Goal: Task Accomplishment & Management: Use online tool/utility

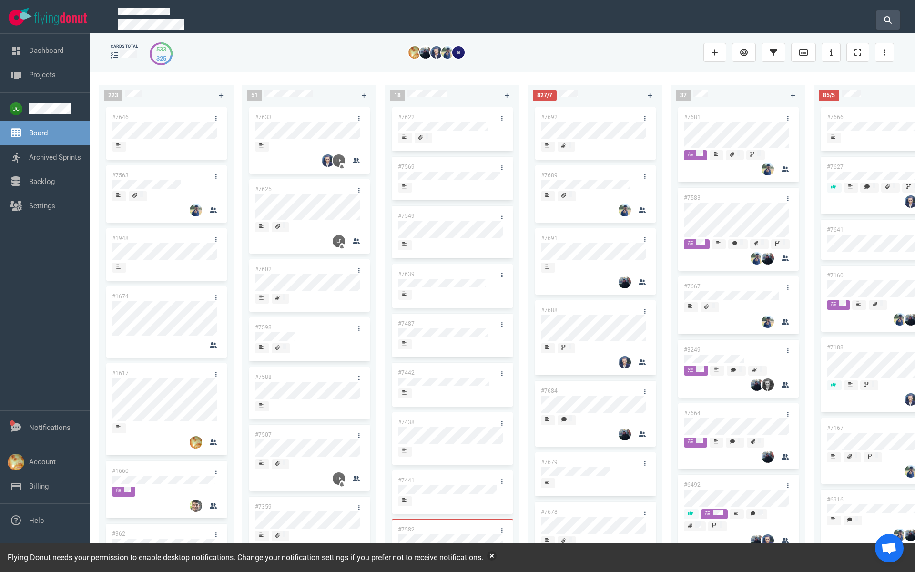
click at [882, 17] on button at bounding box center [887, 19] width 24 height 19
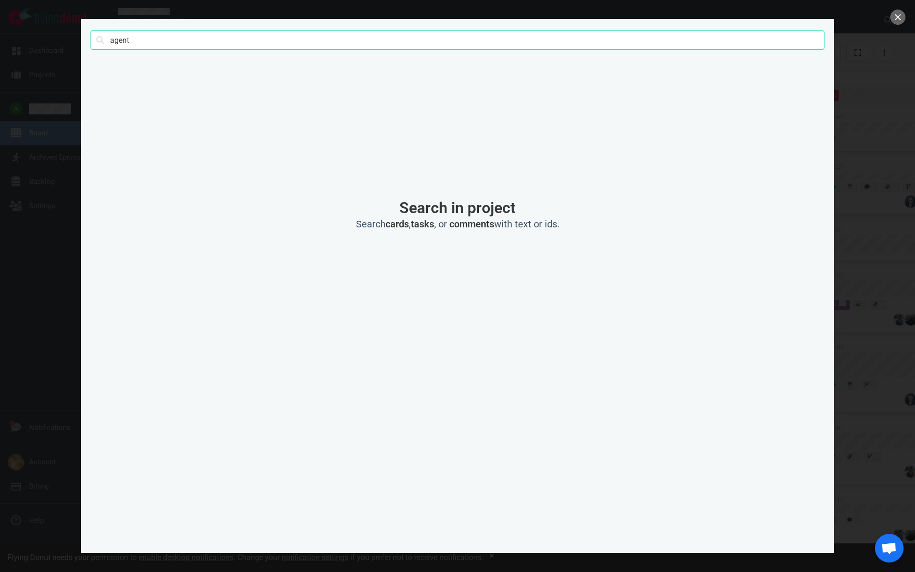
type input "agent"
click button "Search" at bounding box center [0, 0] width 0 height 0
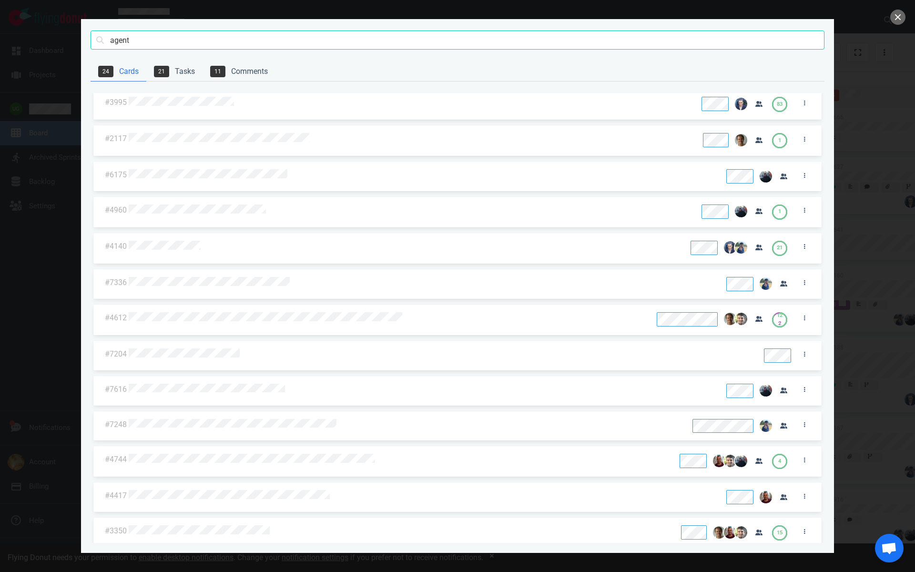
scroll to position [46, 0]
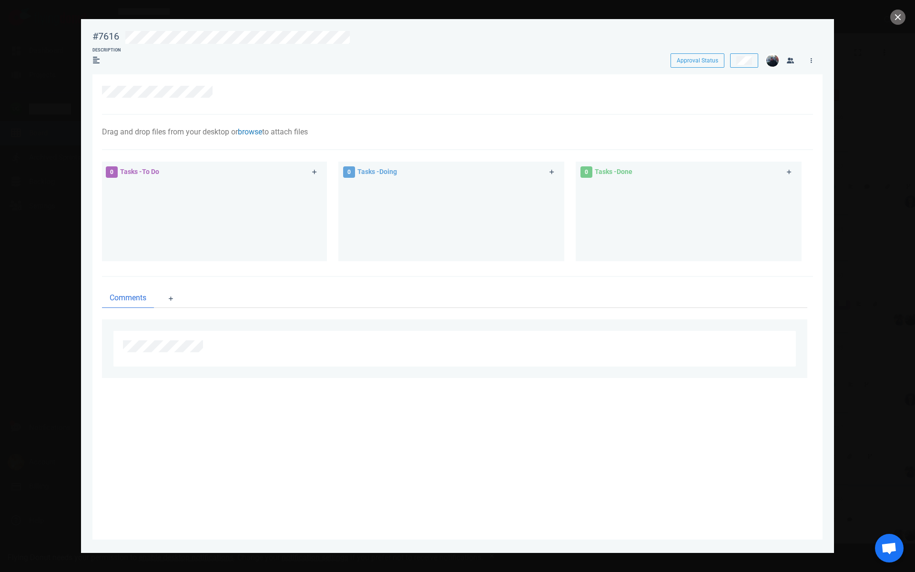
click at [259, 131] on link "browse" at bounding box center [250, 131] width 24 height 9
click at [289, 167] on link "Computer" at bounding box center [304, 162] width 91 height 16
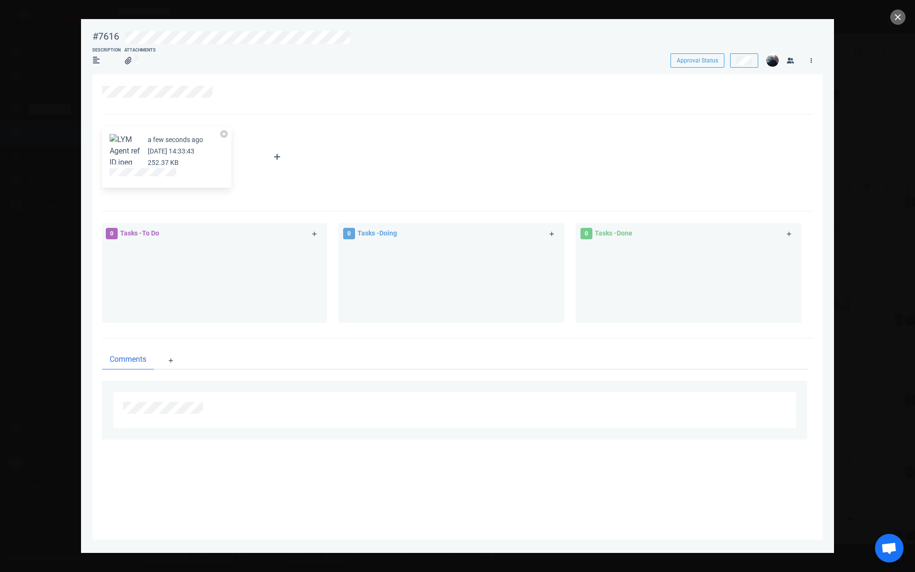
click at [807, 63] on link at bounding box center [810, 60] width 15 height 12
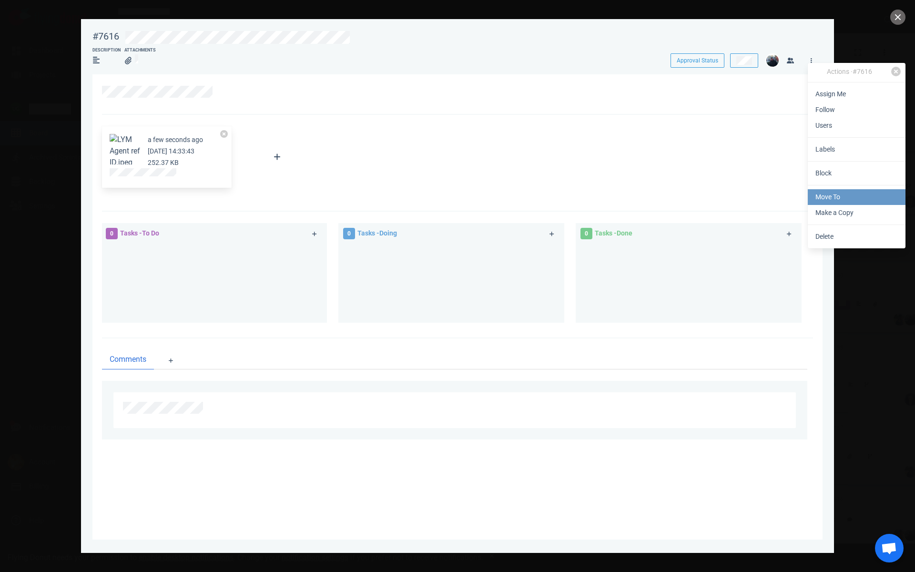
click at [830, 195] on link "Move To" at bounding box center [856, 197] width 98 height 16
select select "sprint"
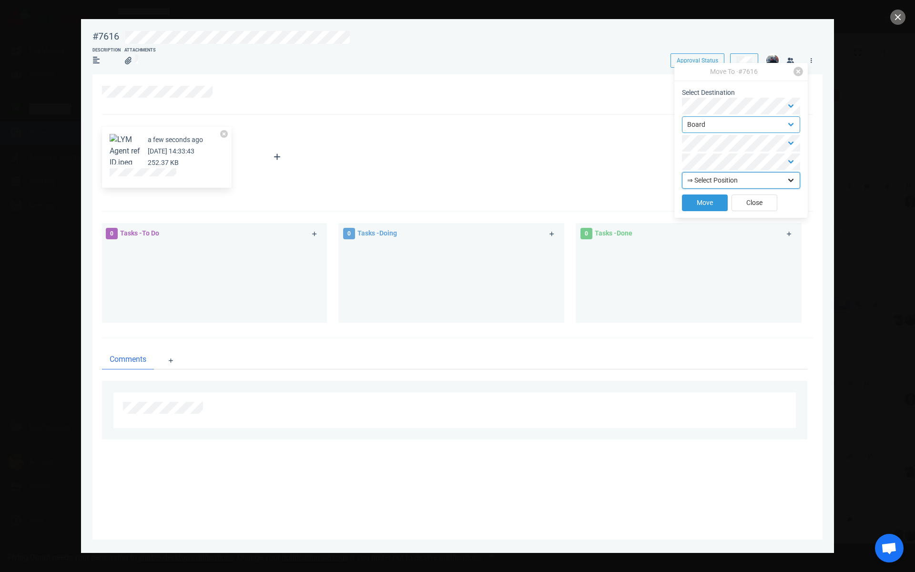
click at [718, 179] on select "⇒ Select Position Top Bottom" at bounding box center [741, 180] width 118 height 17
select select "top"
click at [692, 203] on button "Move" at bounding box center [705, 202] width 46 height 17
